Goal: Check status: Check status

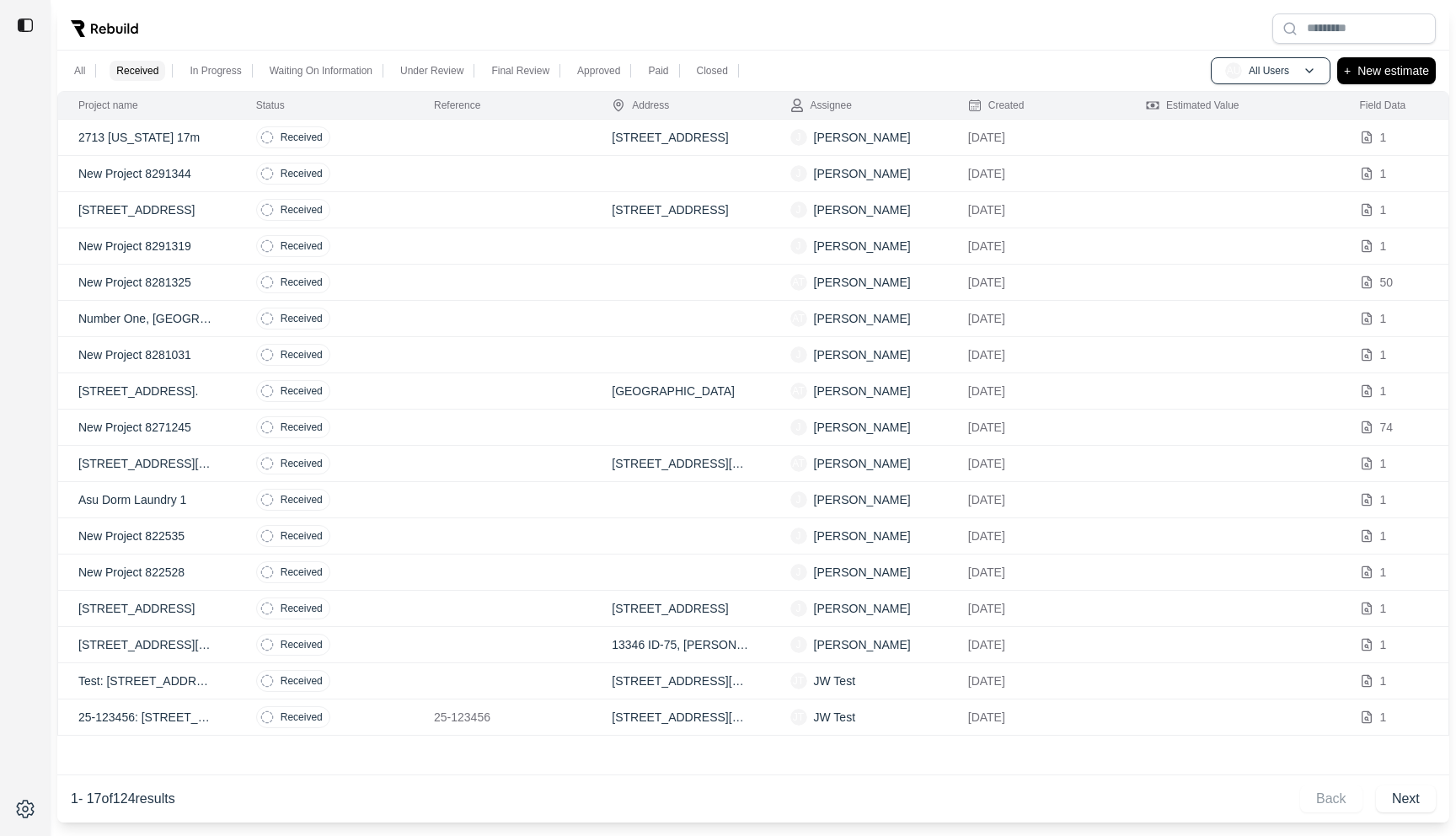
click at [480, 136] on td at bounding box center [502, 138] width 178 height 37
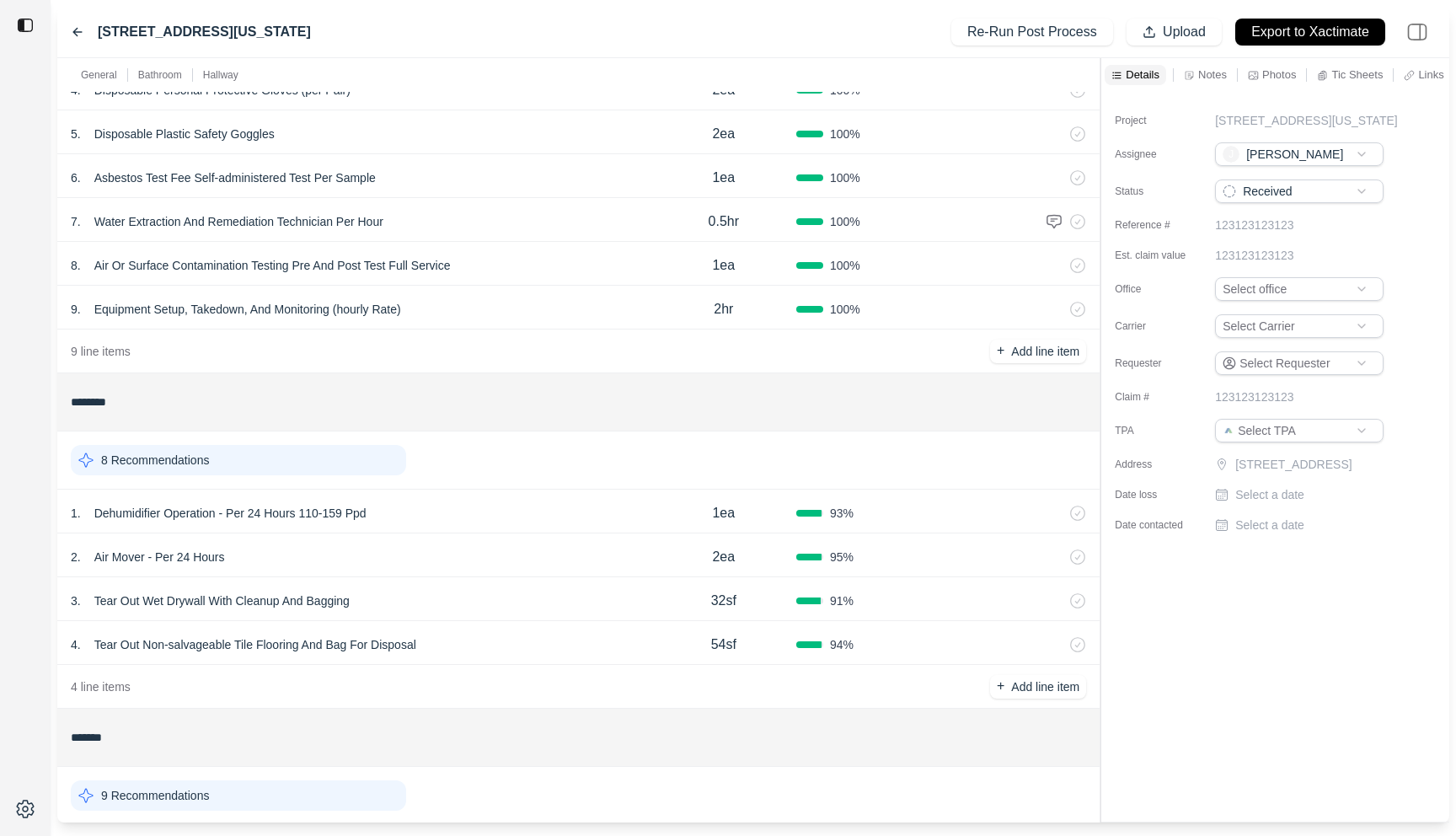
scroll to position [277, 0]
click at [427, 488] on div "1 . Dehumidifier Operation - Per 24 Hours 110-159 Ppd 1ea 93 %" at bounding box center [578, 508] width 1042 height 44
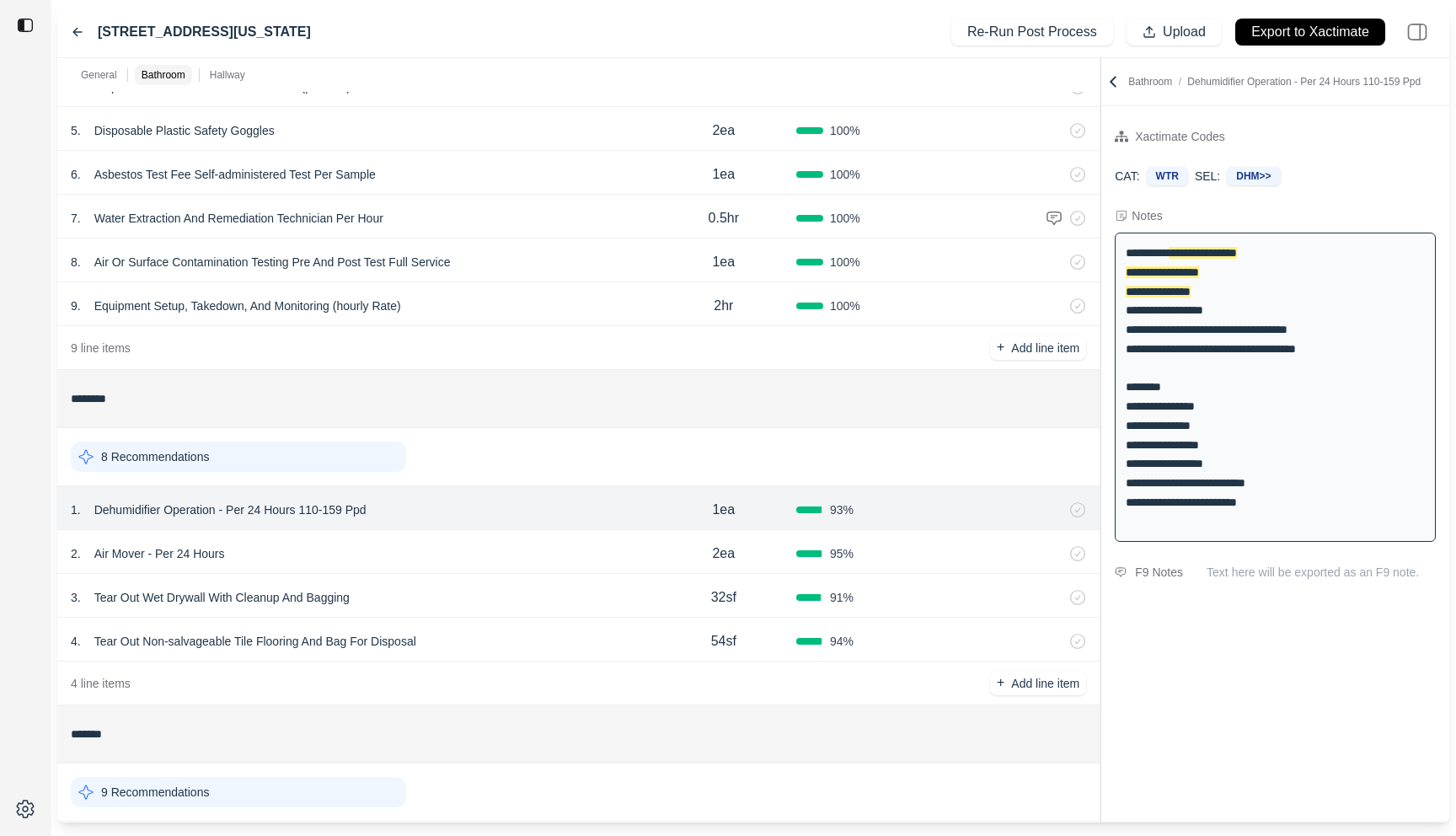
click at [469, 641] on div "4 . Tear Out Non-salvageable Tile Flooring And Bag For Disposal" at bounding box center [361, 642] width 580 height 24
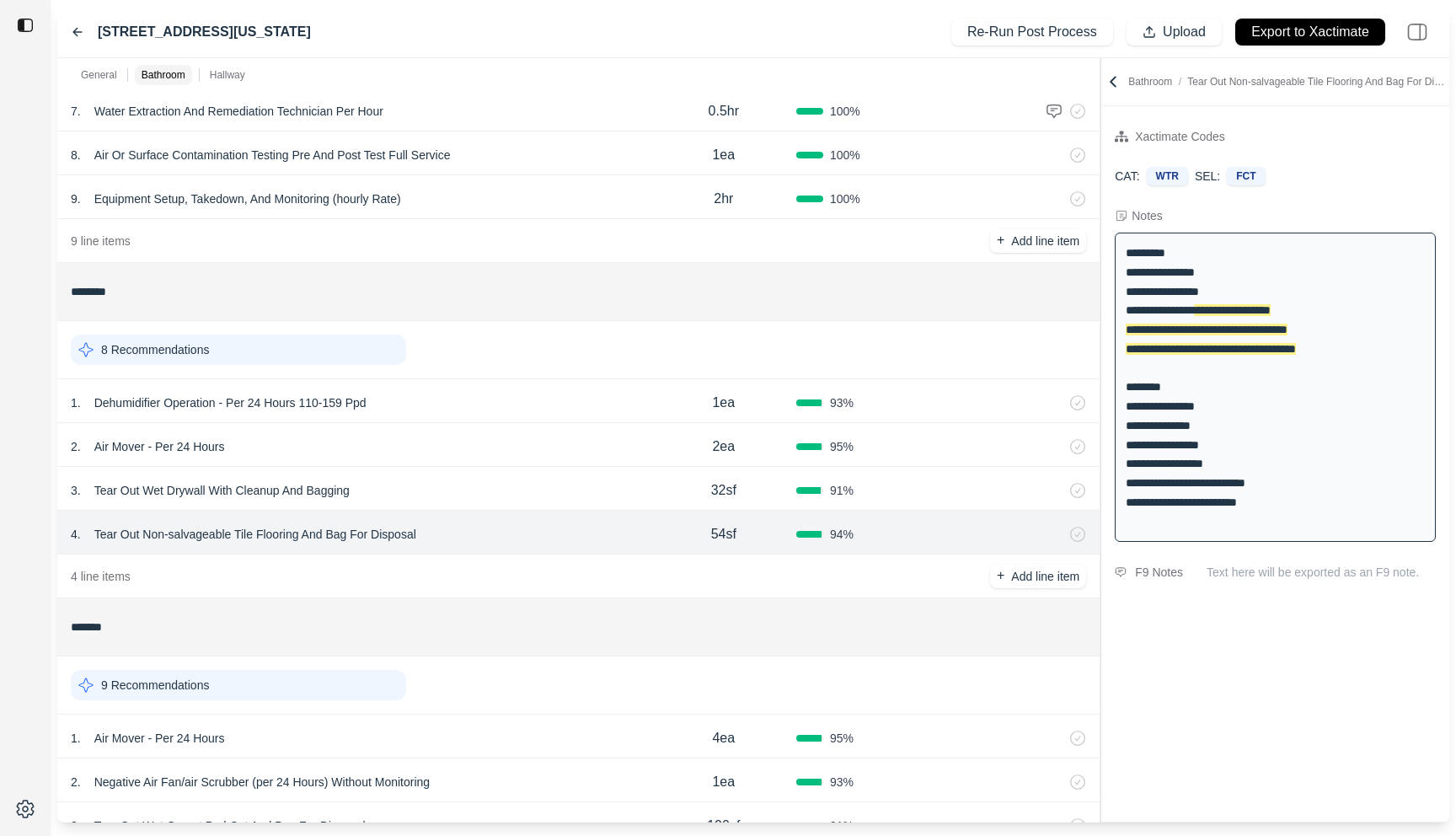
scroll to position [522, 0]
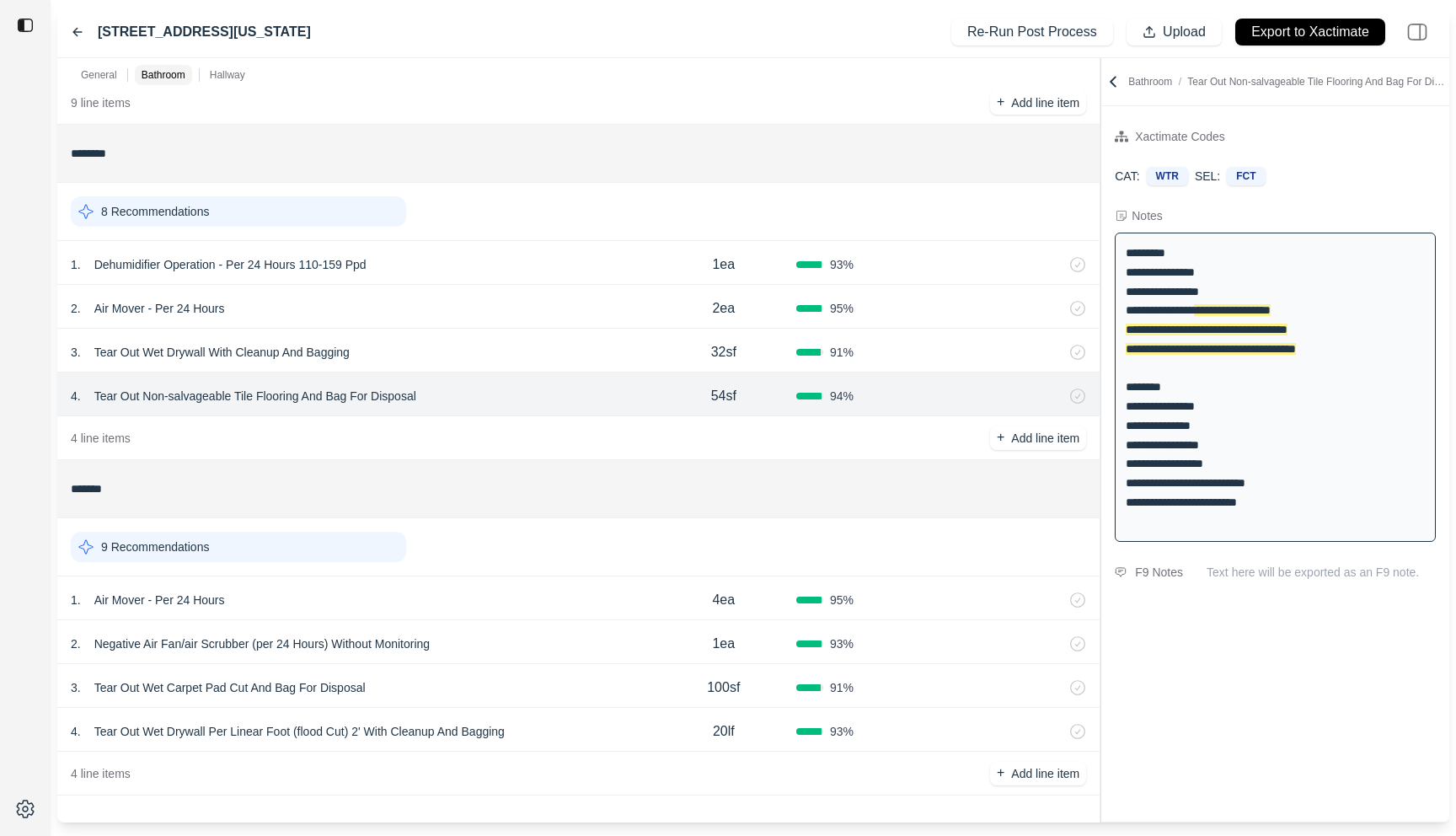
click at [469, 641] on div "2 . Negative Air Fan/air Scrubber (per 24 Hours) Without Monitoring" at bounding box center [361, 645] width 580 height 24
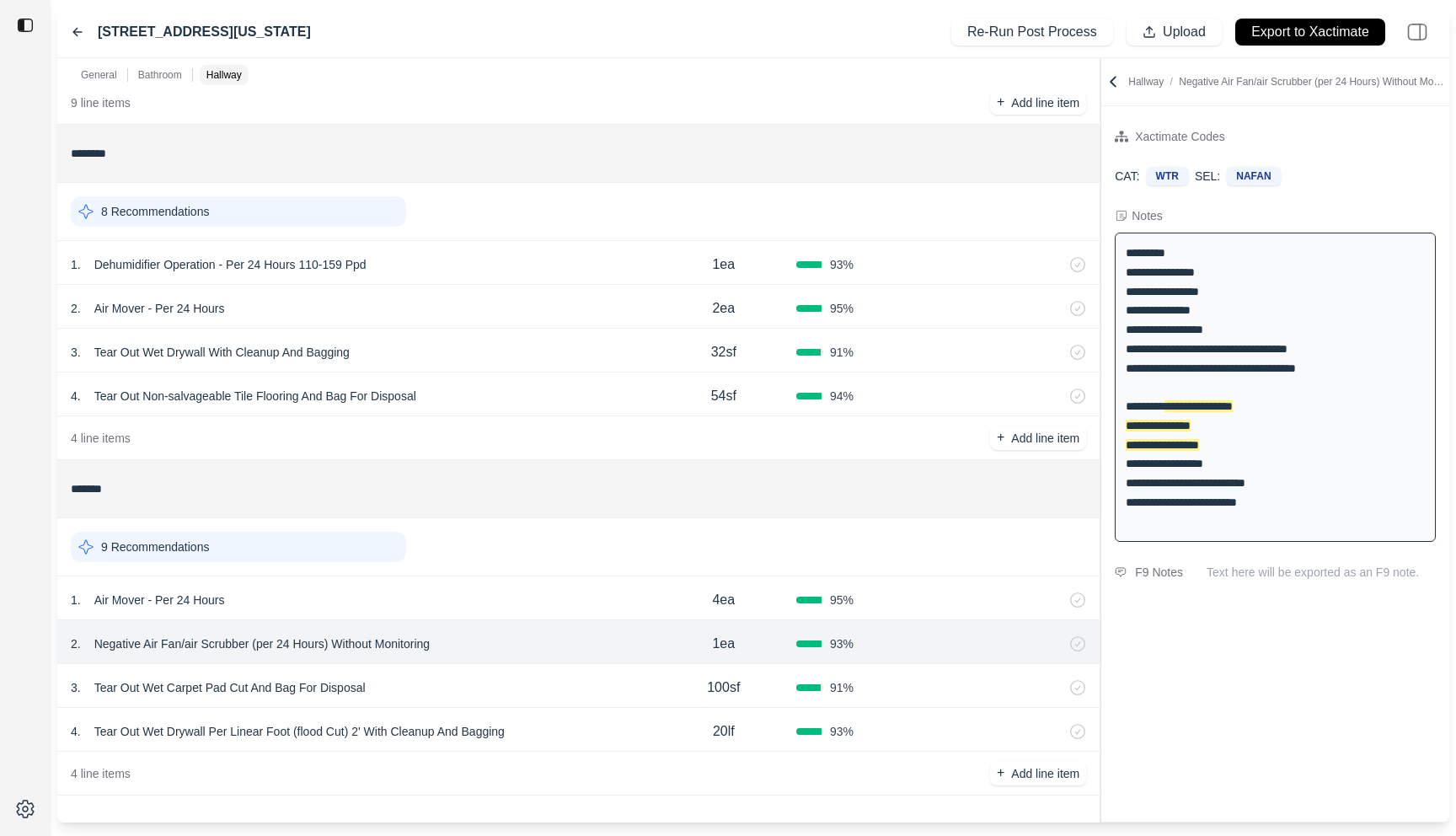
click at [474, 595] on div "1 . Air Mover - Per 24 Hours" at bounding box center [361, 601] width 580 height 24
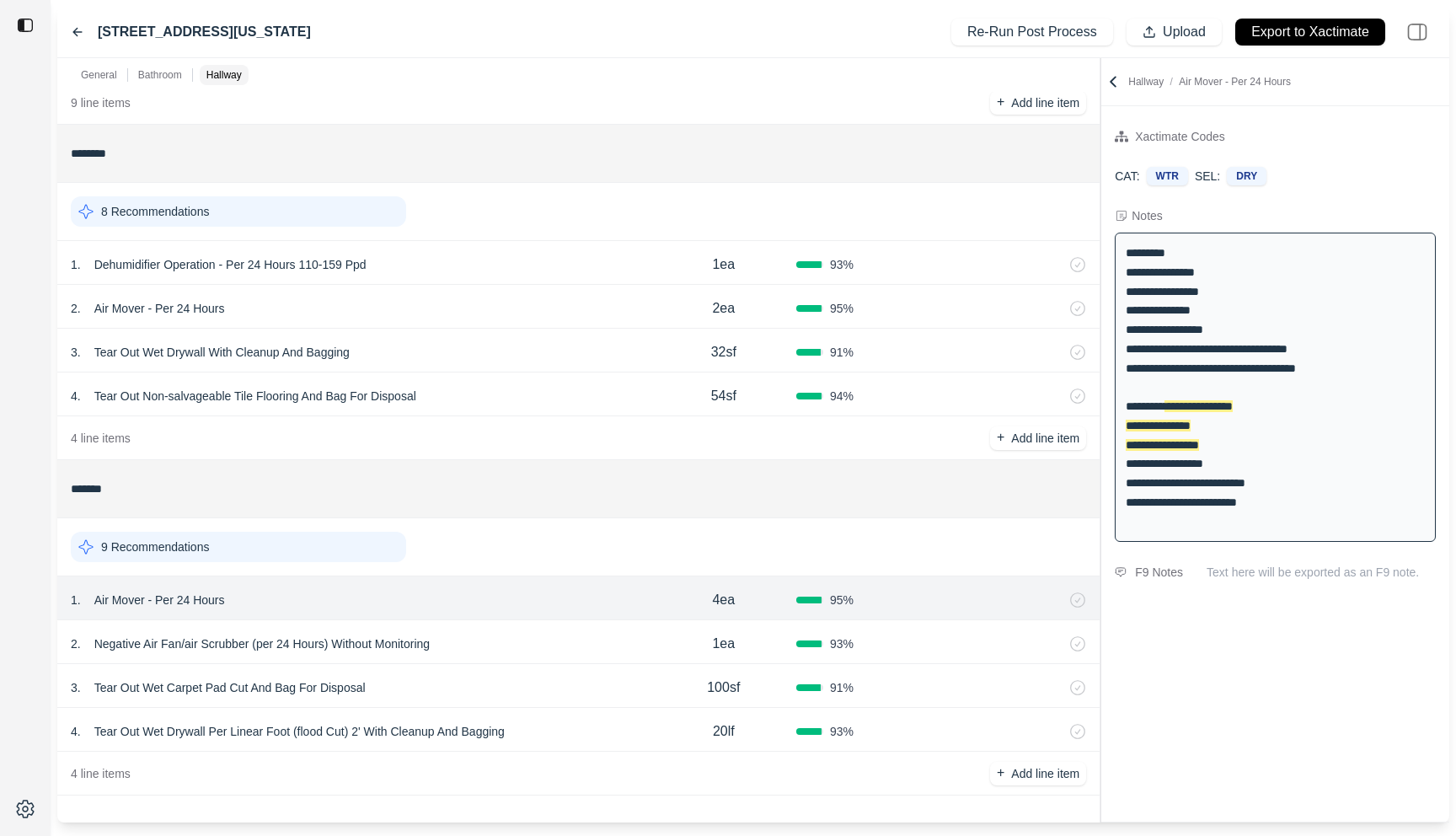
click at [78, 28] on icon at bounding box center [77, 32] width 14 height 14
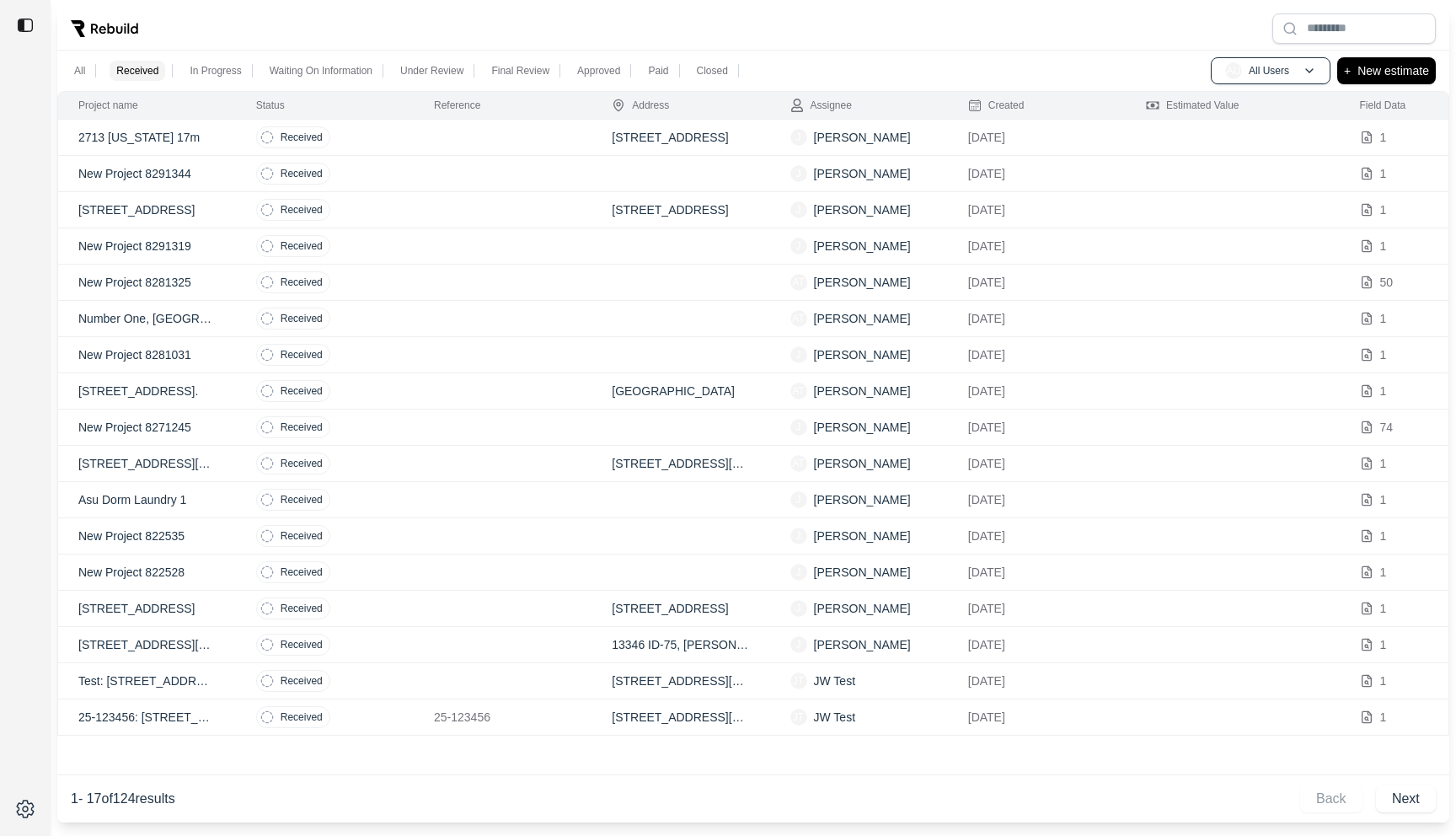
click at [420, 131] on td at bounding box center [502, 138] width 178 height 37
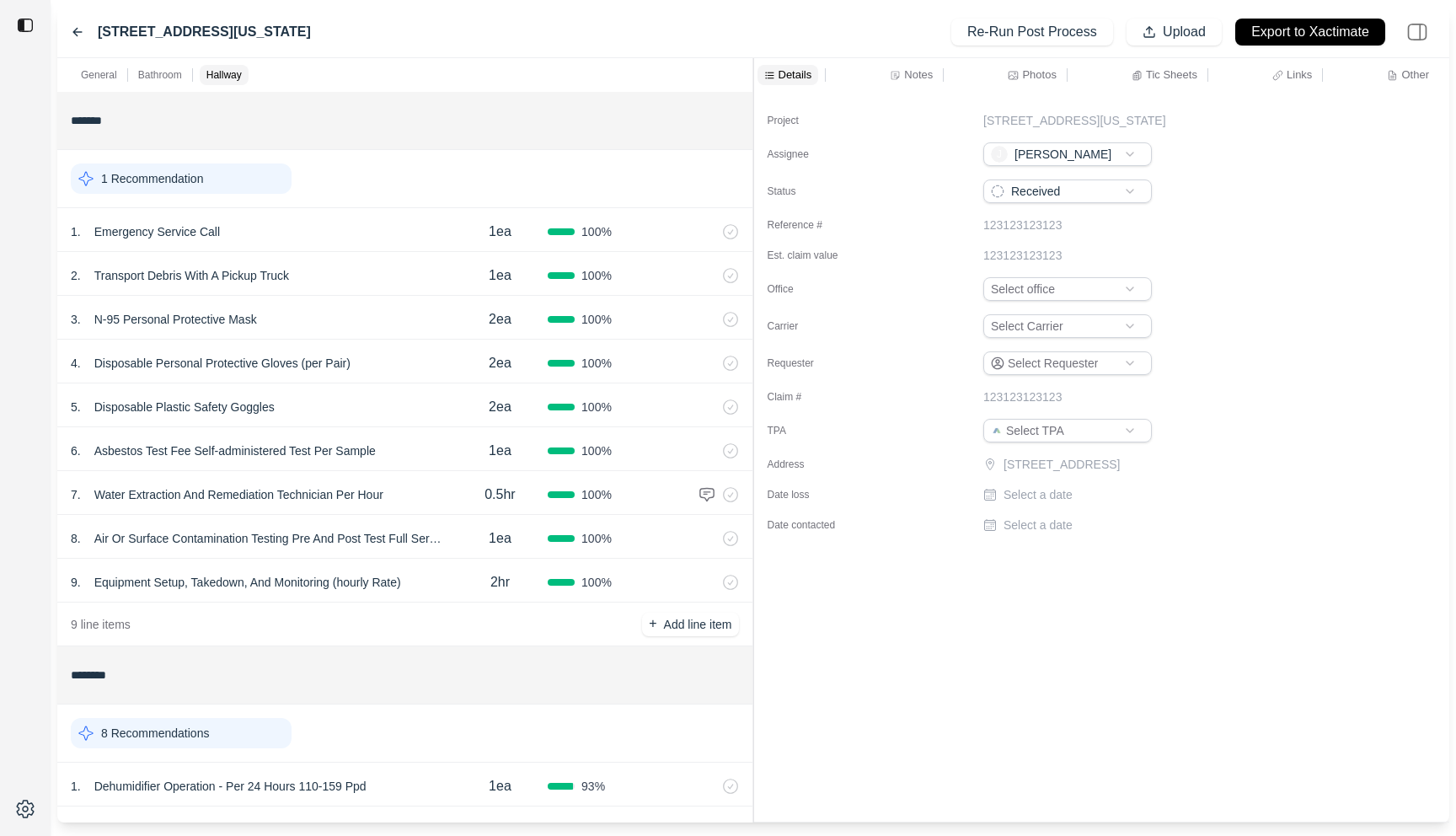
click at [696, 169] on div "General Bathroom Hallway ******* 1 Recommendation 1 . Emergency Service Call 1e…" at bounding box center [753, 440] width 1392 height 765
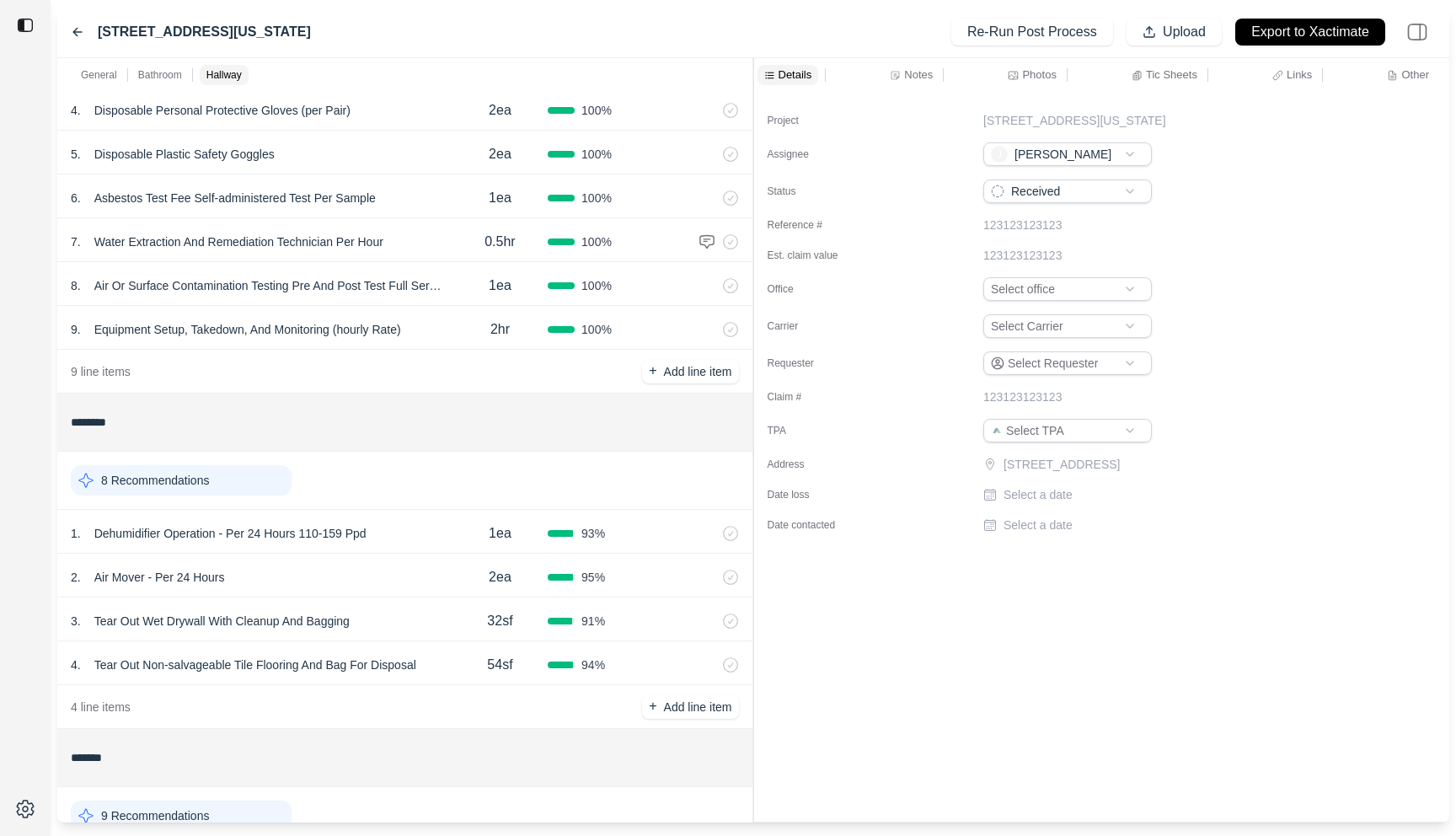
scroll to position [254, 0]
click at [441, 667] on div "4 . Tear Out Non-salvageable Tile Flooring And Bag For Disposal" at bounding box center [261, 665] width 382 height 24
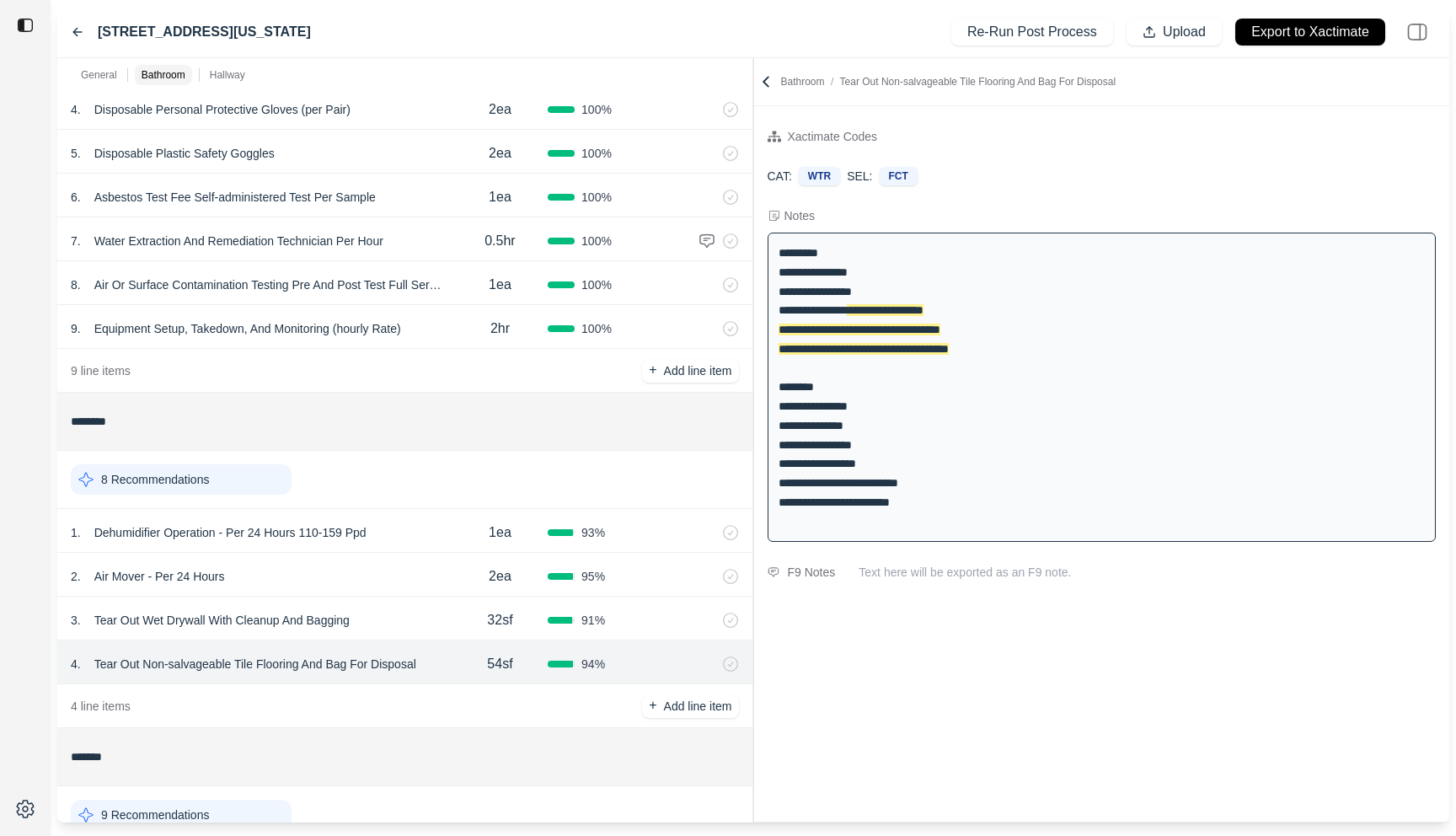
click at [406, 621] on div "3 . Tear Out Wet Drywall With Cleanup And Bagging" at bounding box center [261, 621] width 382 height 24
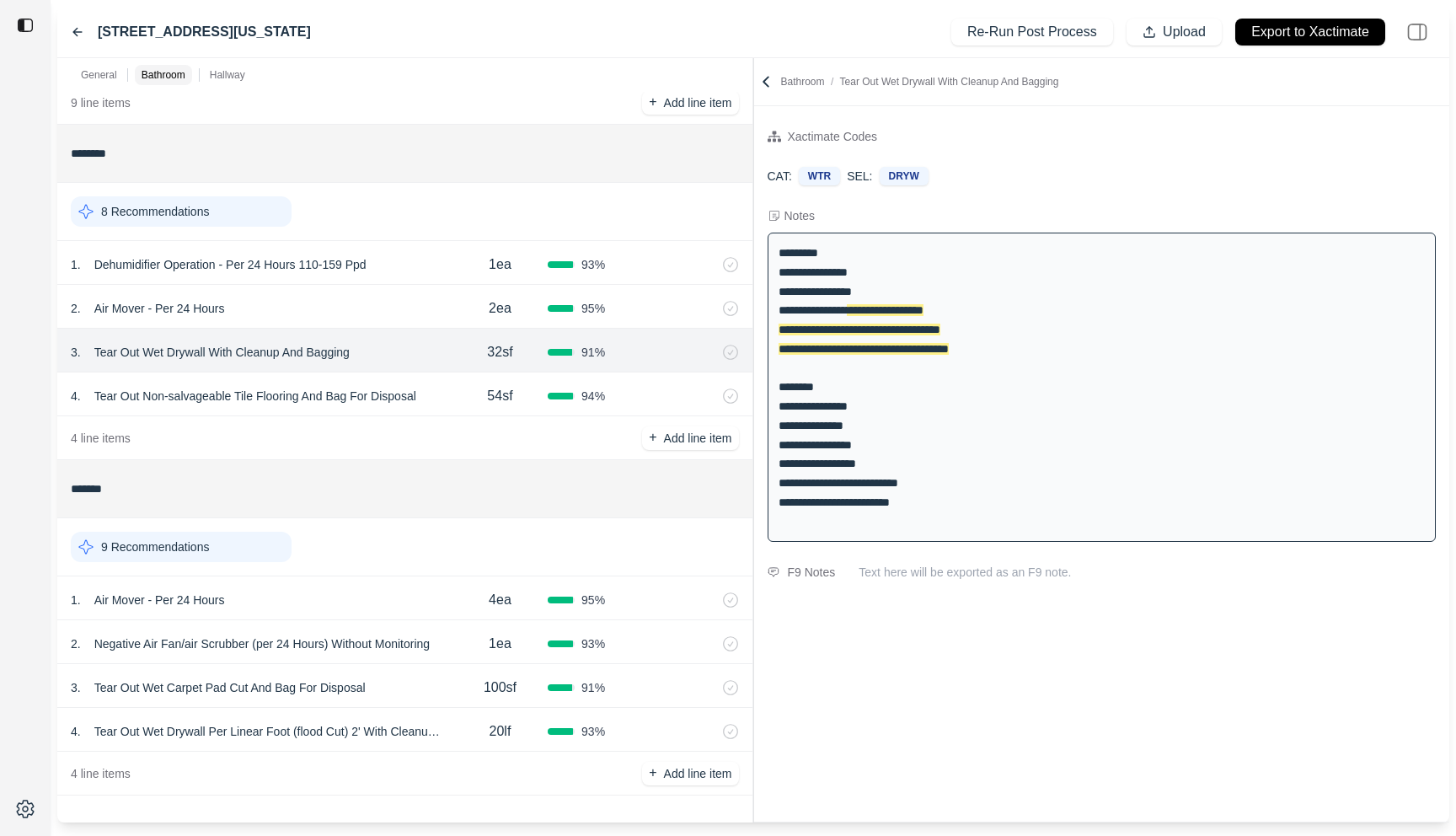
scroll to position [518, 0]
click at [406, 621] on div "1 . Air Mover - Per 24 Hours 4ea 95 %" at bounding box center [405, 602] width 696 height 44
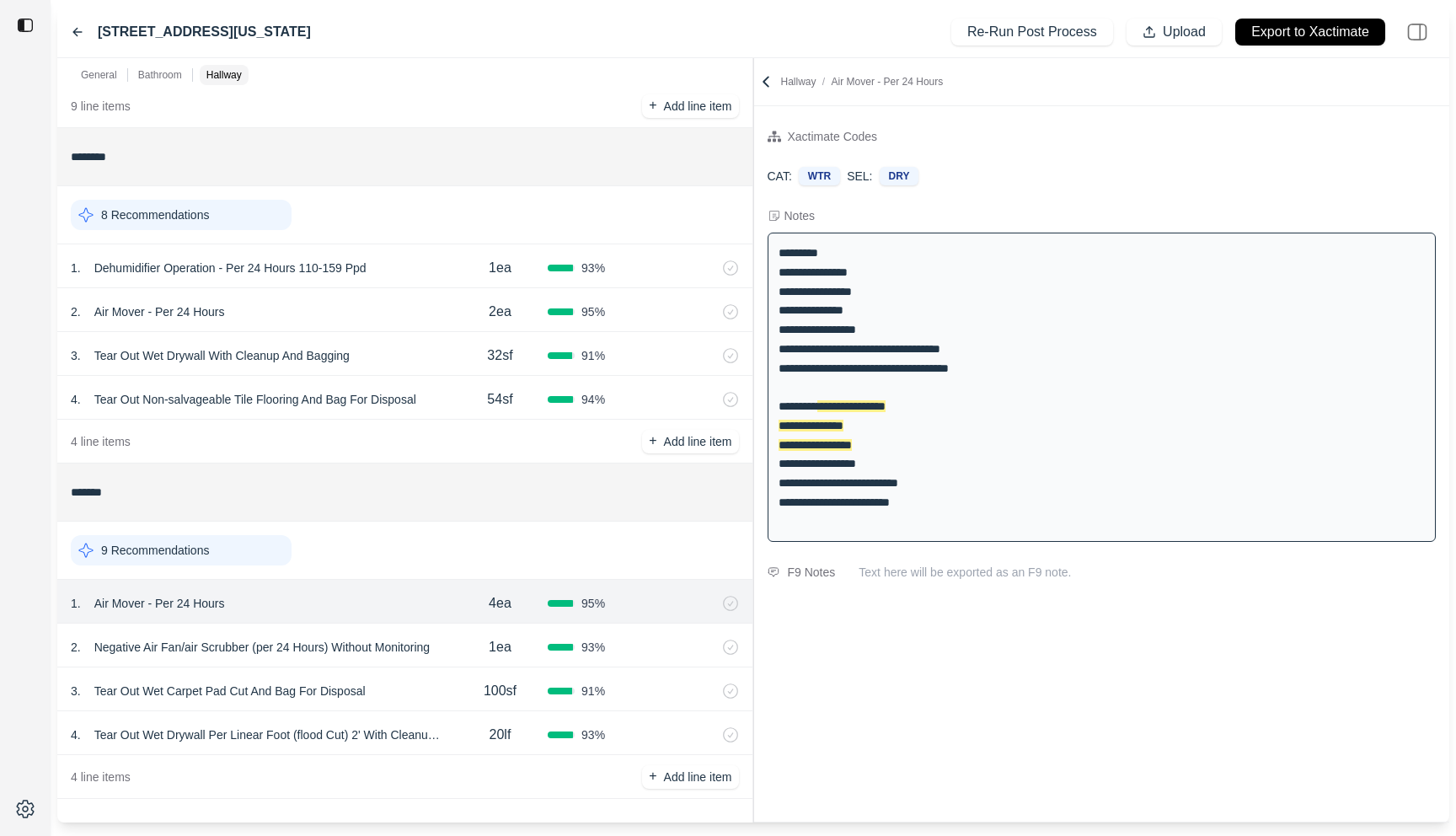
click at [420, 686] on div "3 . Tear Out Wet Carpet Pad Cut And Bag For Disposal" at bounding box center [261, 691] width 382 height 24
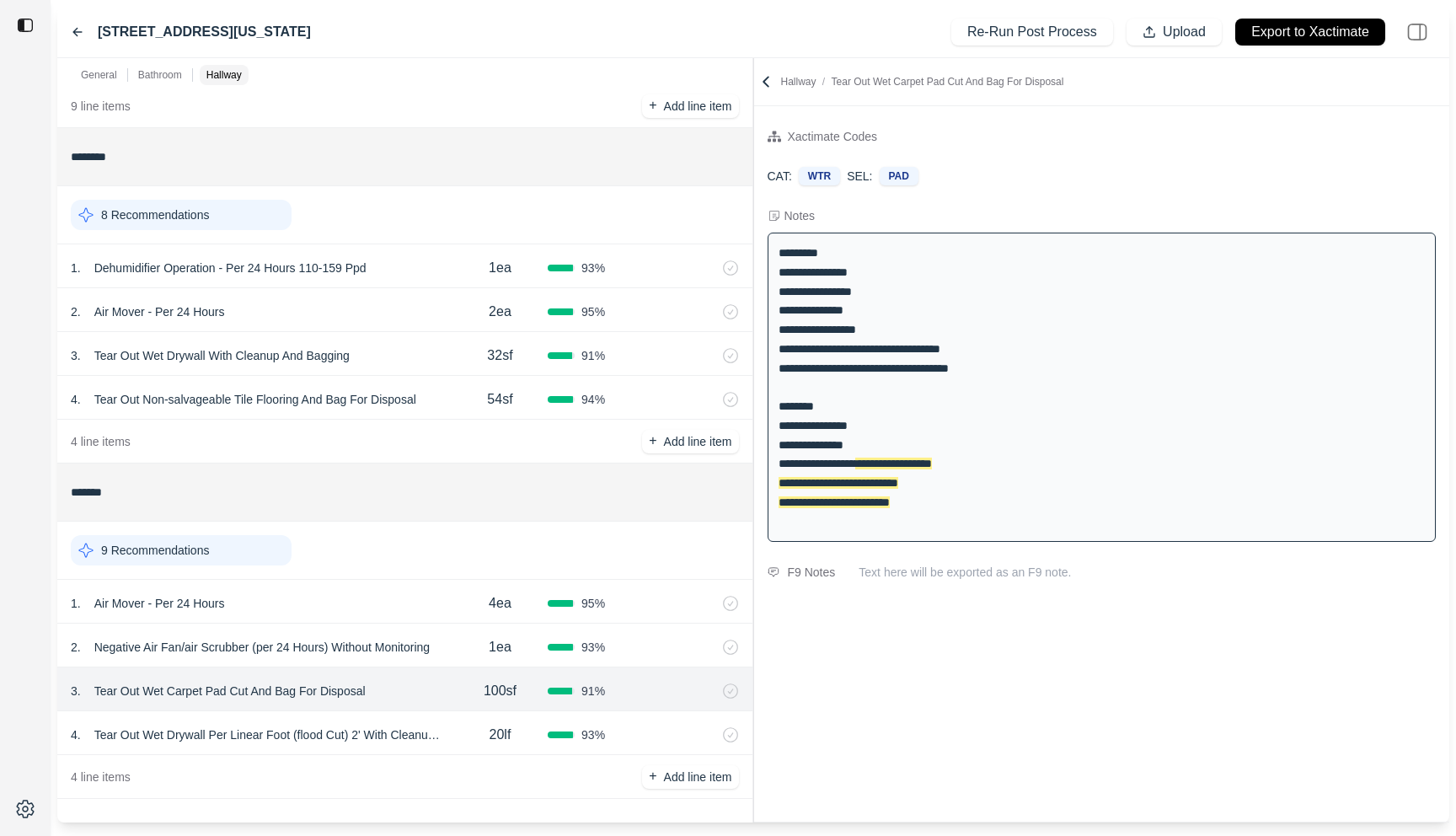
click at [456, 750] on div "20lf" at bounding box center [500, 734] width 95 height 34
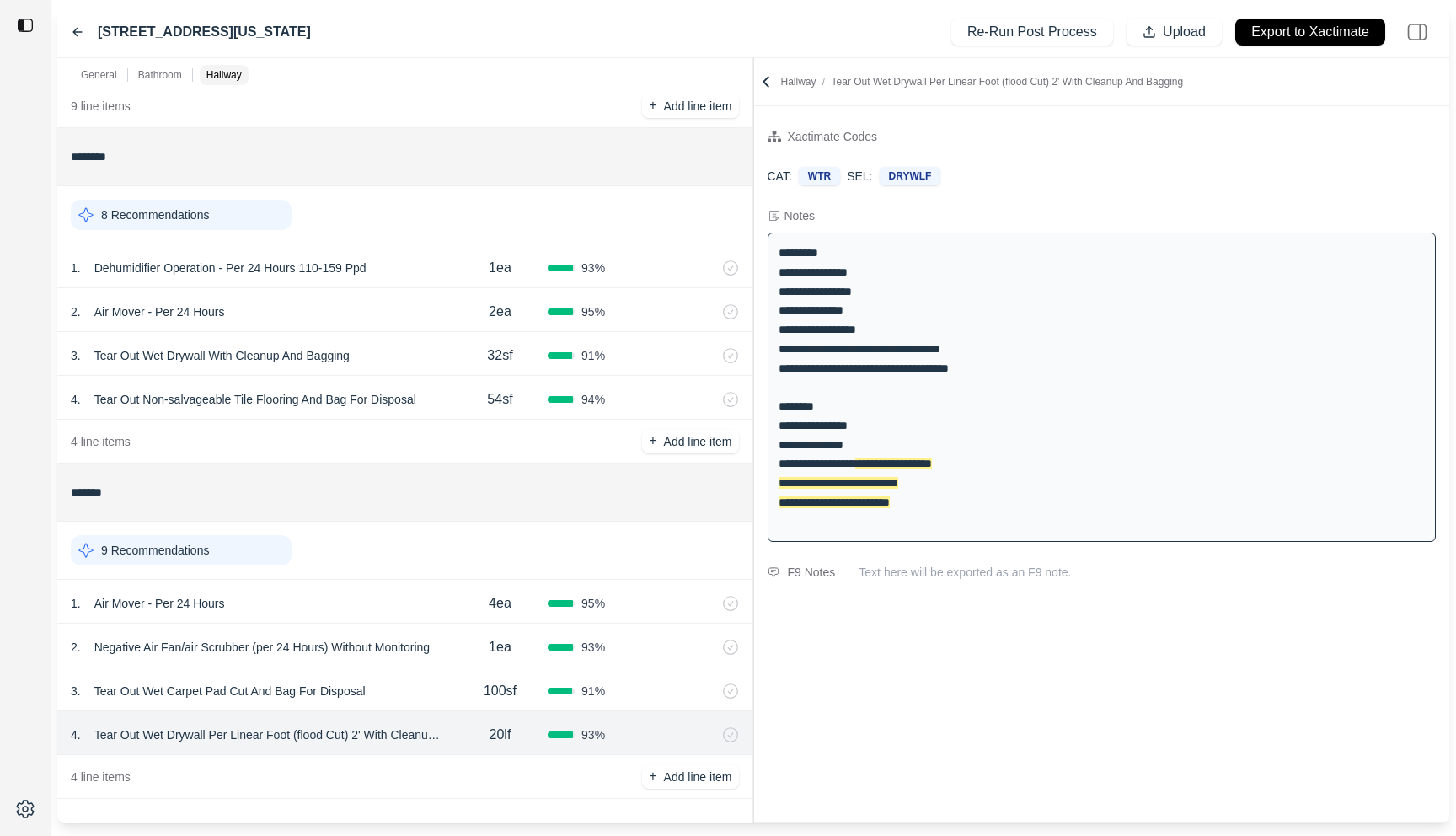
click at [765, 771] on div "**********" at bounding box center [1102, 464] width 696 height 716
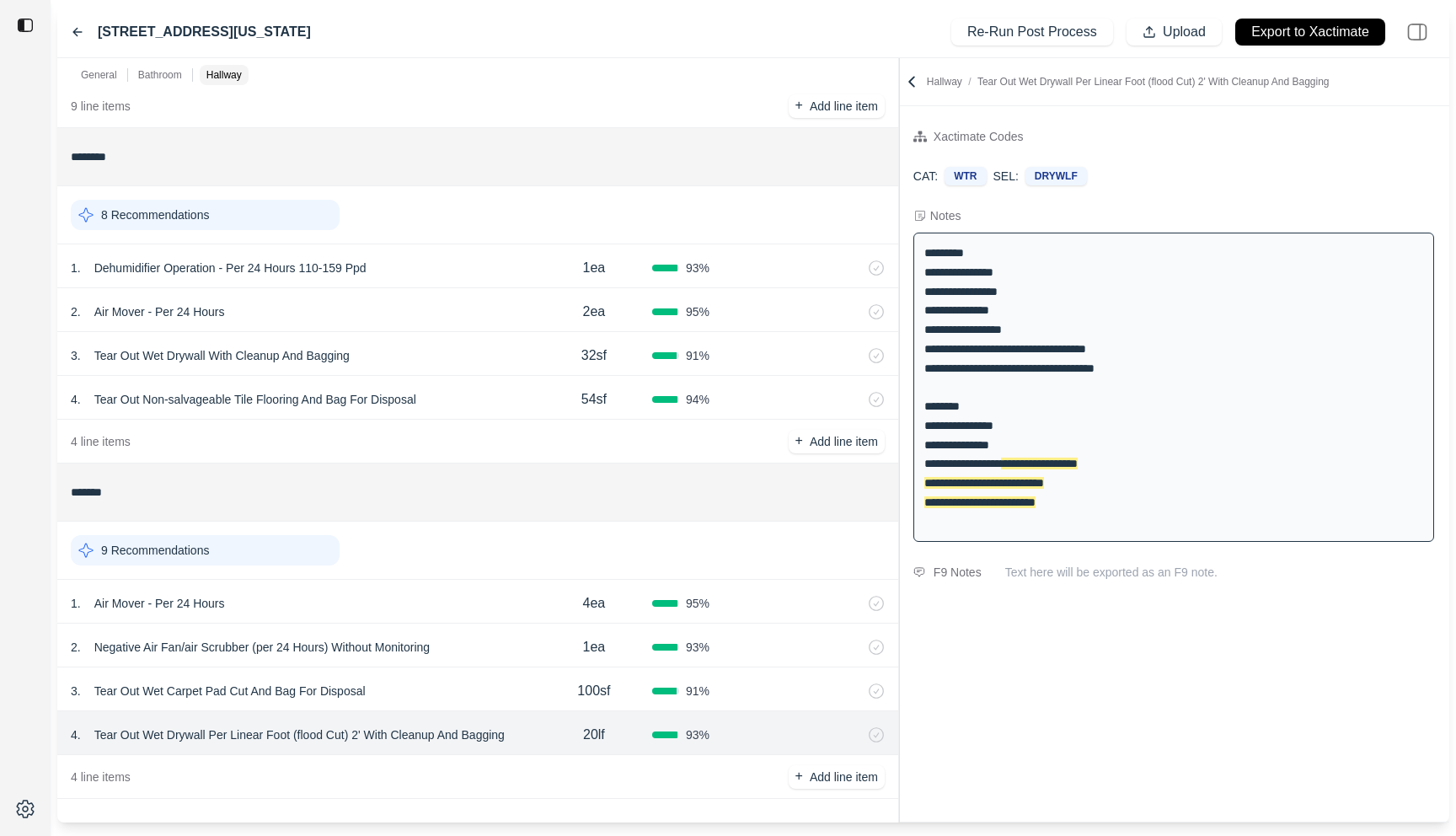
click at [896, 552] on div "General Bathroom Hallway ******* 1 Recommendation 1 . Emergency Service Call 1e…" at bounding box center [753, 440] width 1392 height 765
click at [72, 27] on icon at bounding box center [77, 32] width 14 height 14
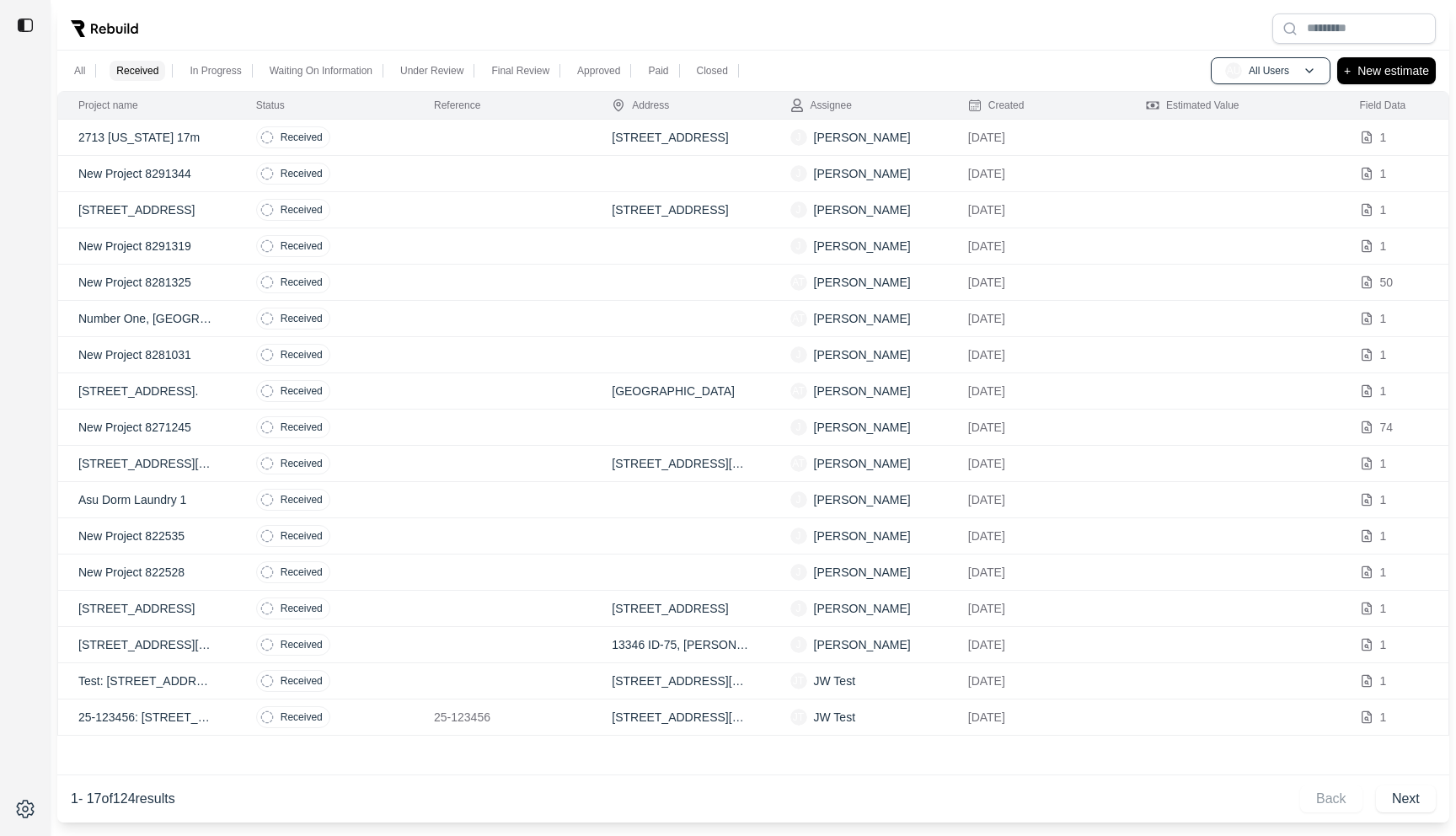
click at [934, 70] on div "All Received In Progress Waiting On Information Under Review Final Review Appro…" at bounding box center [753, 71] width 1392 height 40
